Goal: Task Accomplishment & Management: Manage account settings

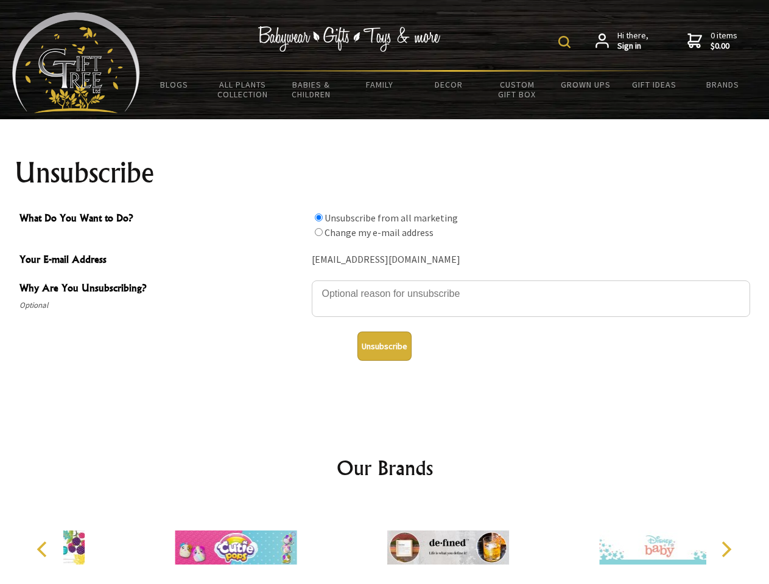
click at [566, 42] on img at bounding box center [564, 42] width 12 height 12
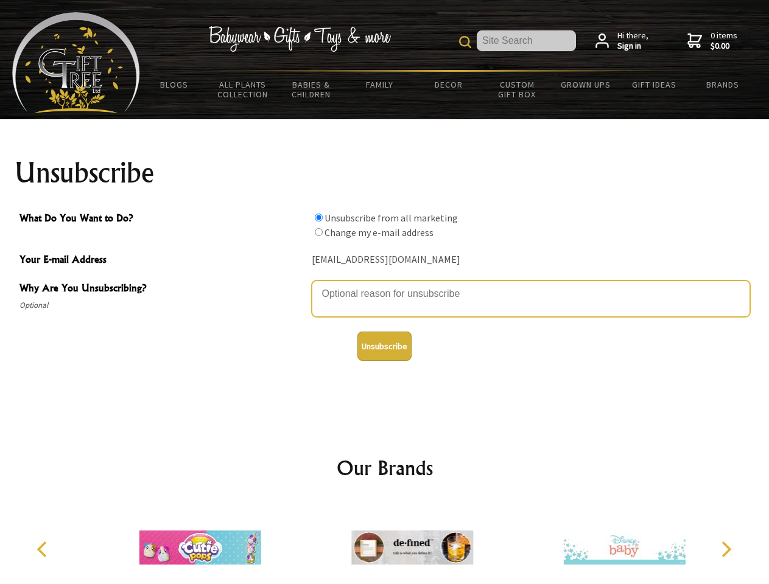
click at [385, 285] on textarea "Why Are You Unsubscribing?" at bounding box center [531, 299] width 438 height 37
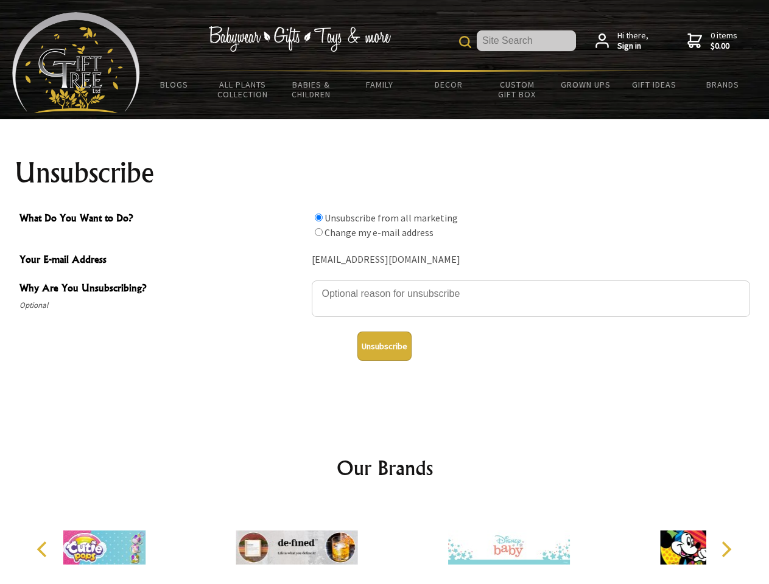
click at [318, 217] on input "What Do You Want to Do?" at bounding box center [319, 218] width 8 height 8
click at [318, 232] on input "What Do You Want to Do?" at bounding box center [319, 232] width 8 height 8
radio input "true"
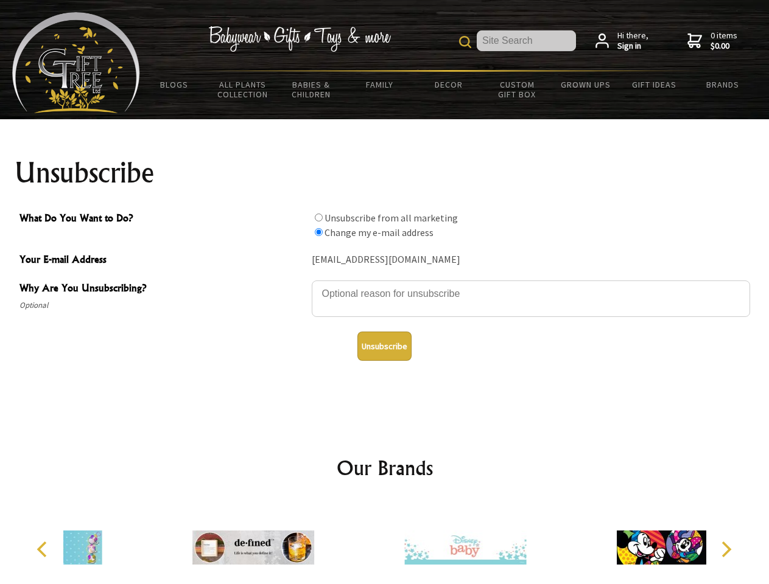
click at [384, 346] on button "Unsubscribe" at bounding box center [384, 346] width 54 height 29
click at [385, 543] on div at bounding box center [465, 549] width 212 height 95
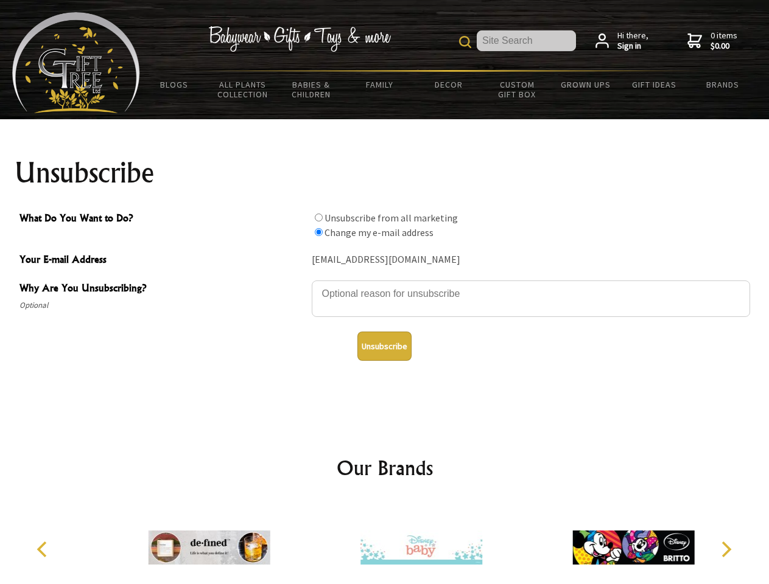
click at [44, 550] on icon "Previous" at bounding box center [43, 550] width 16 height 16
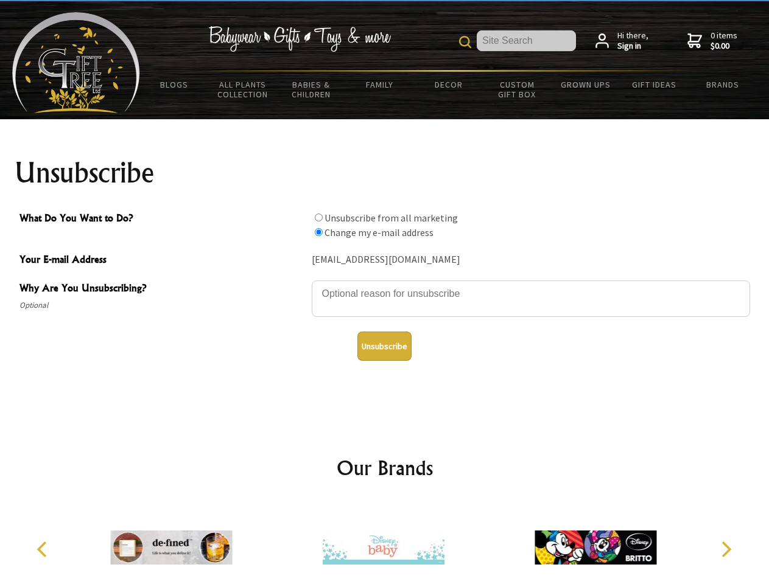
click at [726, 550] on icon "Next" at bounding box center [725, 550] width 16 height 16
